Goal: Information Seeking & Learning: Learn about a topic

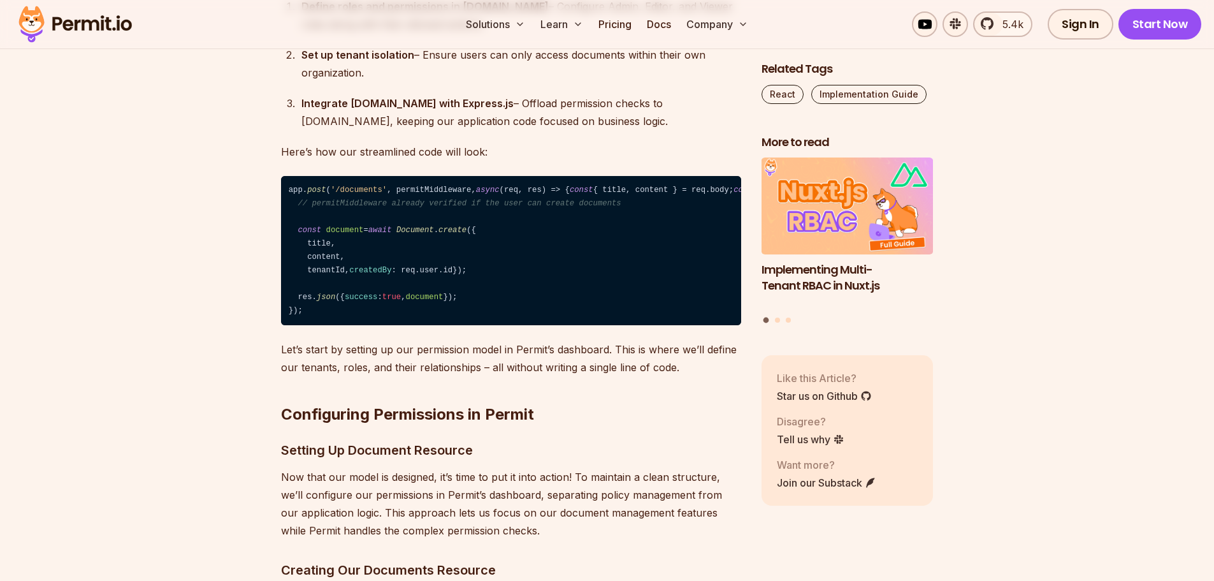
scroll to position [5305, 0]
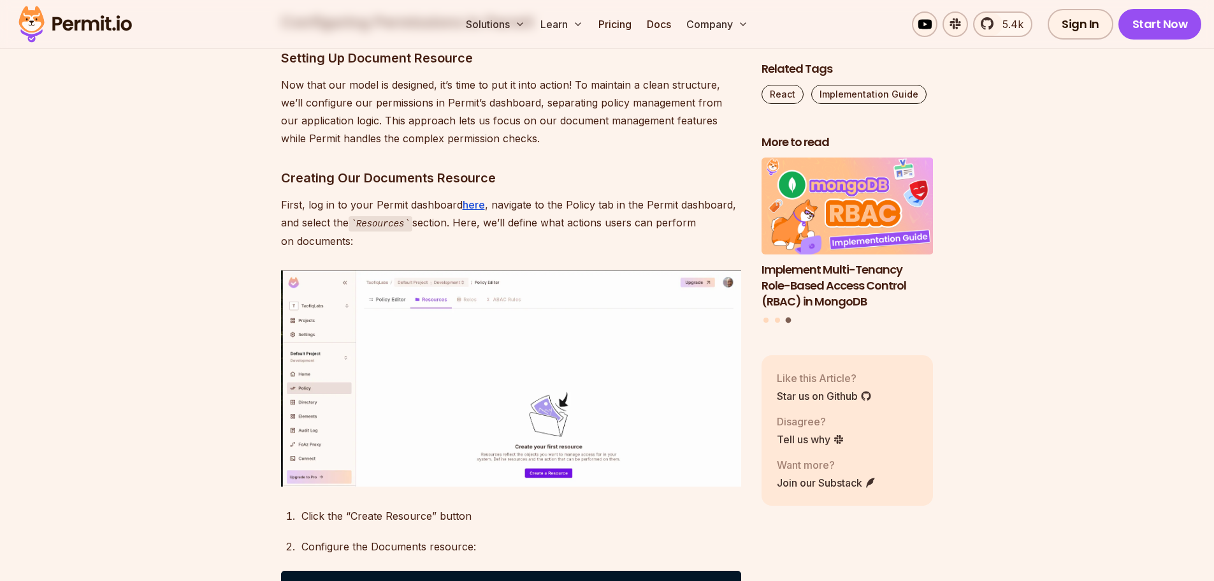
scroll to position [5746, 0]
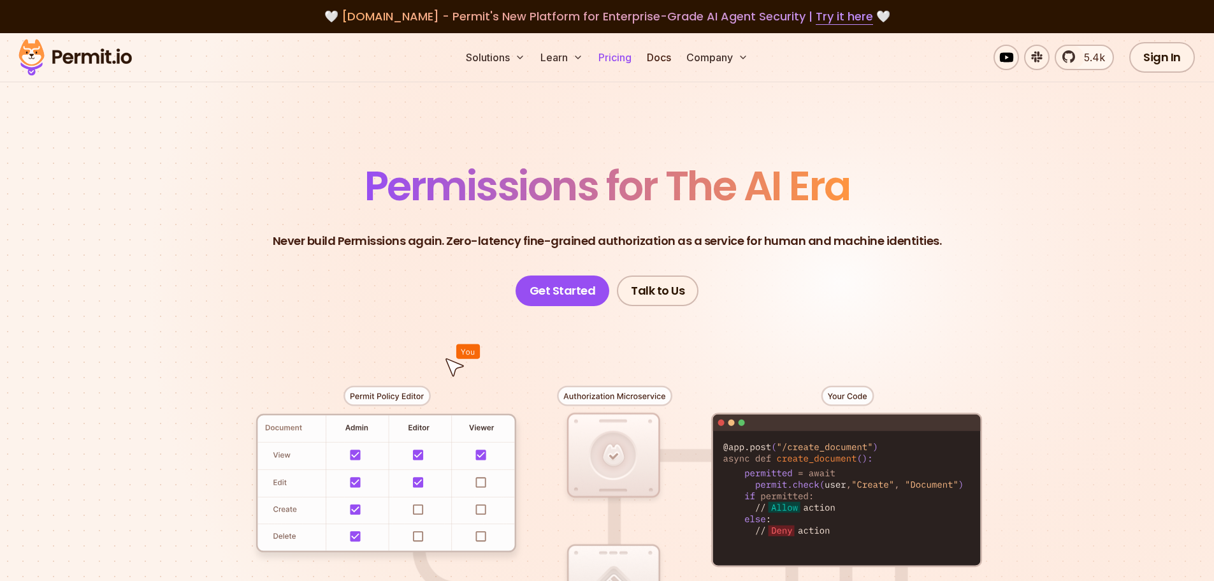
click at [628, 56] on link "Pricing" at bounding box center [614, 57] width 43 height 25
